Goal: Task Accomplishment & Management: Manage account settings

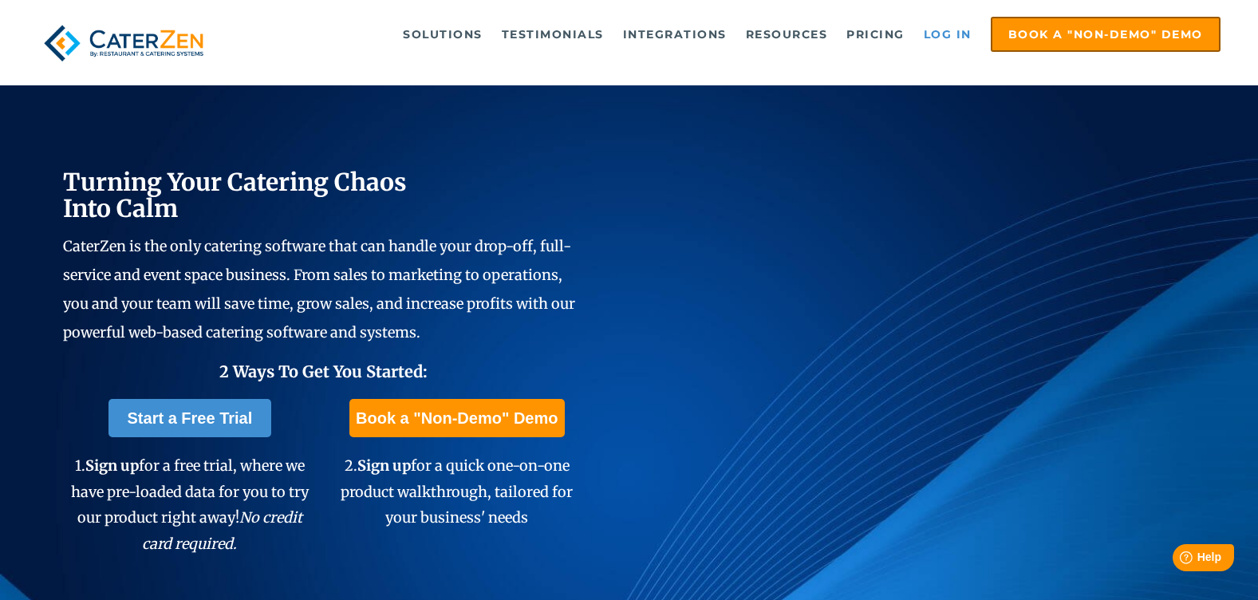
click at [942, 26] on link "Log in" at bounding box center [948, 34] width 64 height 32
click at [950, 30] on link "Log in" at bounding box center [948, 34] width 64 height 32
click at [949, 29] on link "Log in" at bounding box center [948, 34] width 64 height 32
